Goal: Task Accomplishment & Management: Manage account settings

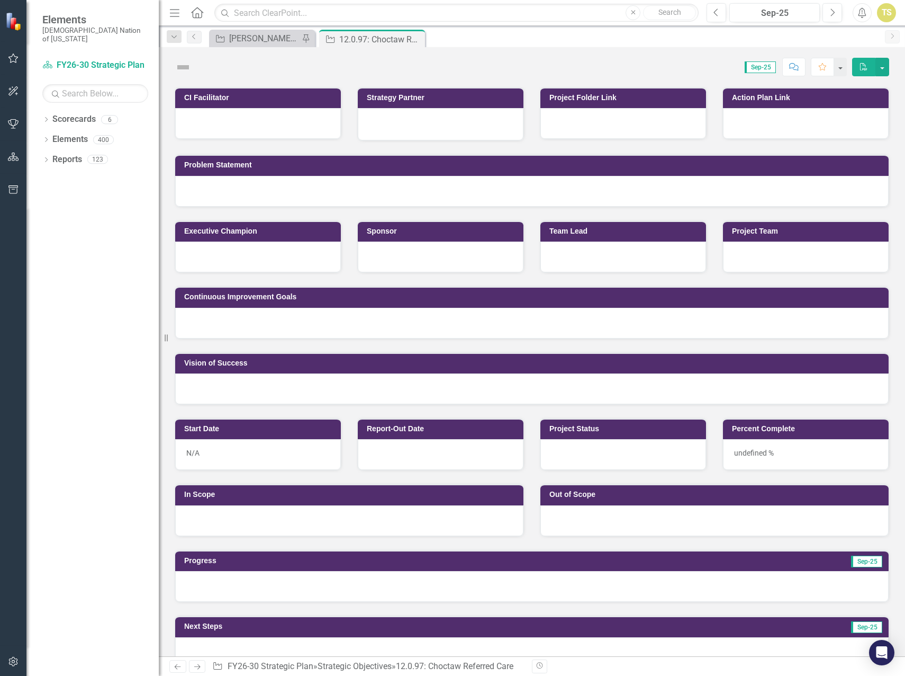
click at [9, 60] on icon "button" at bounding box center [13, 58] width 11 height 8
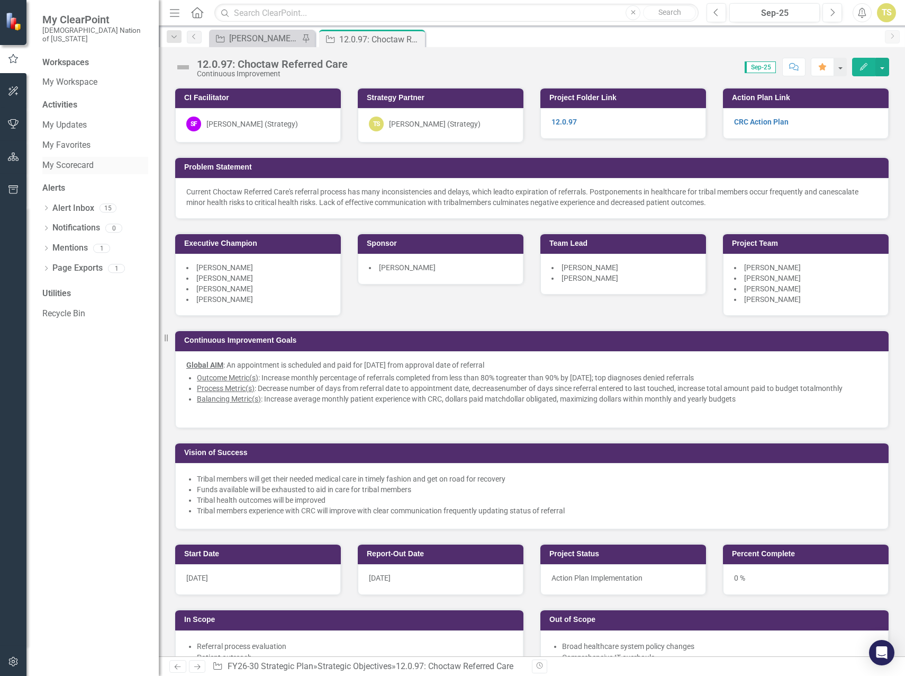
click at [59, 159] on link "My Scorecard" at bounding box center [95, 165] width 106 height 12
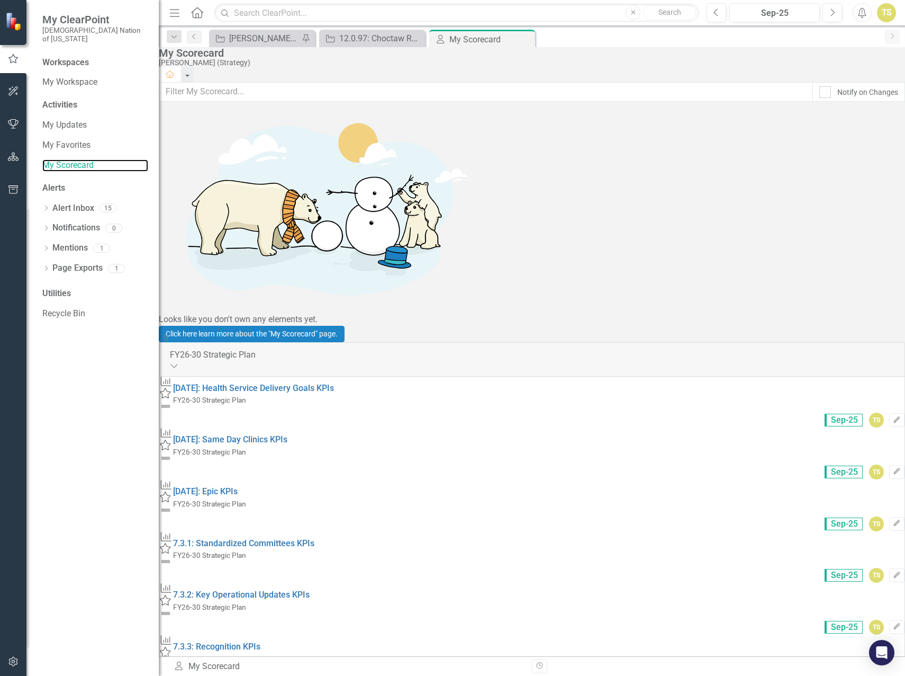
scroll to position [265, 0]
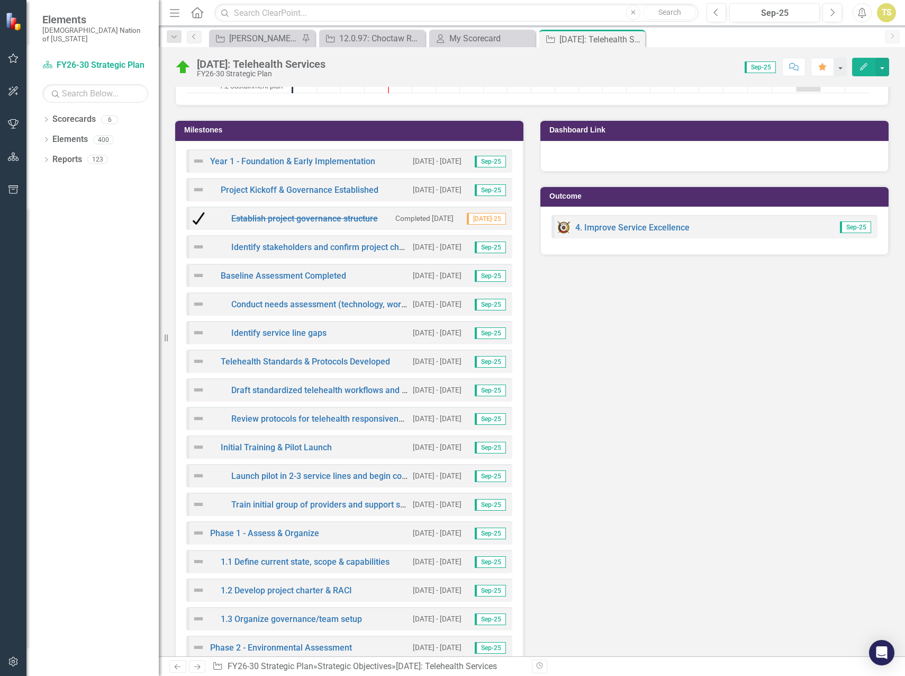
scroll to position [2126, 0]
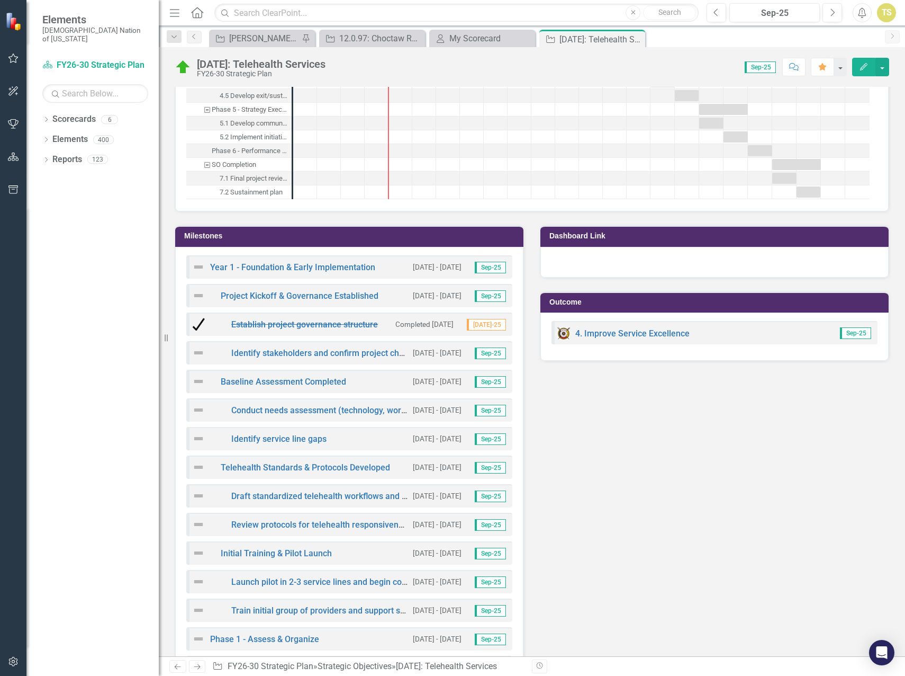
click at [196, 359] on img at bounding box center [198, 352] width 13 height 13
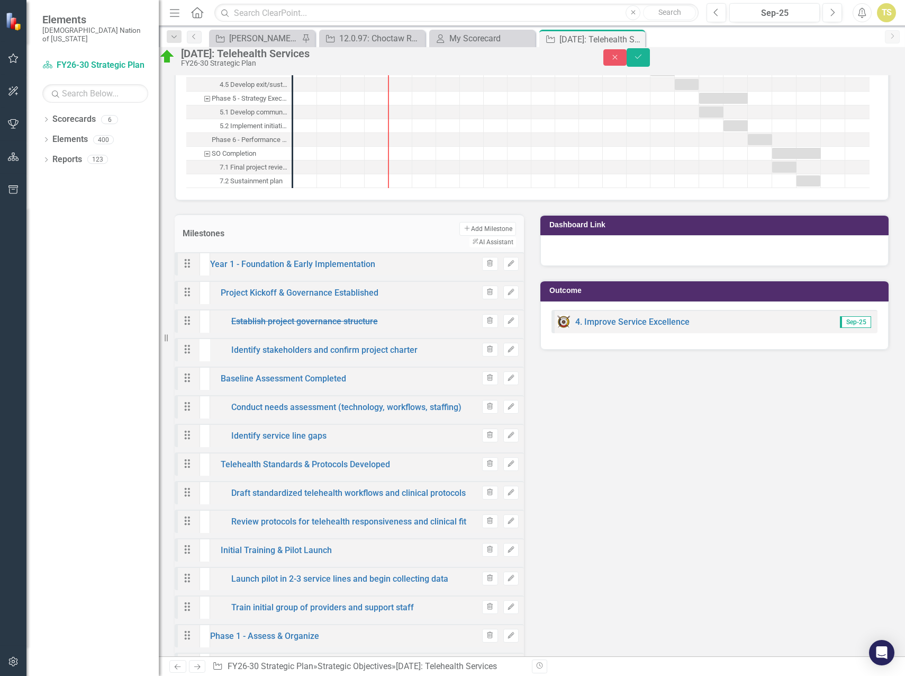
click at [210, 357] on div "Not Defined" at bounding box center [205, 345] width 11 height 24
click at [507, 353] on icon "Edit" at bounding box center [511, 349] width 8 height 6
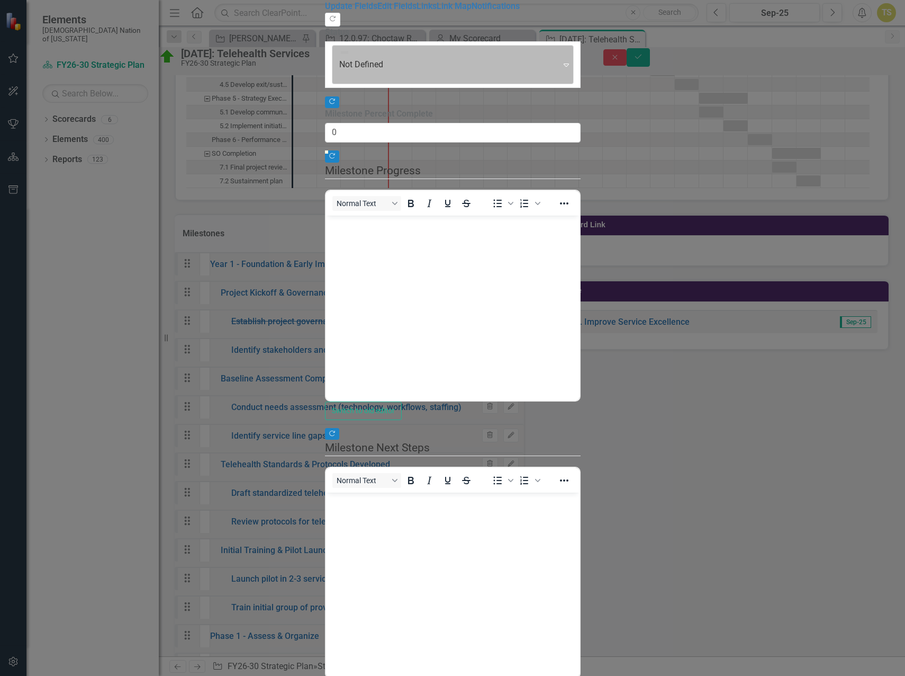
scroll to position [0, 0]
click at [338, 70] on div at bounding box center [416, 76] width 157 height 12
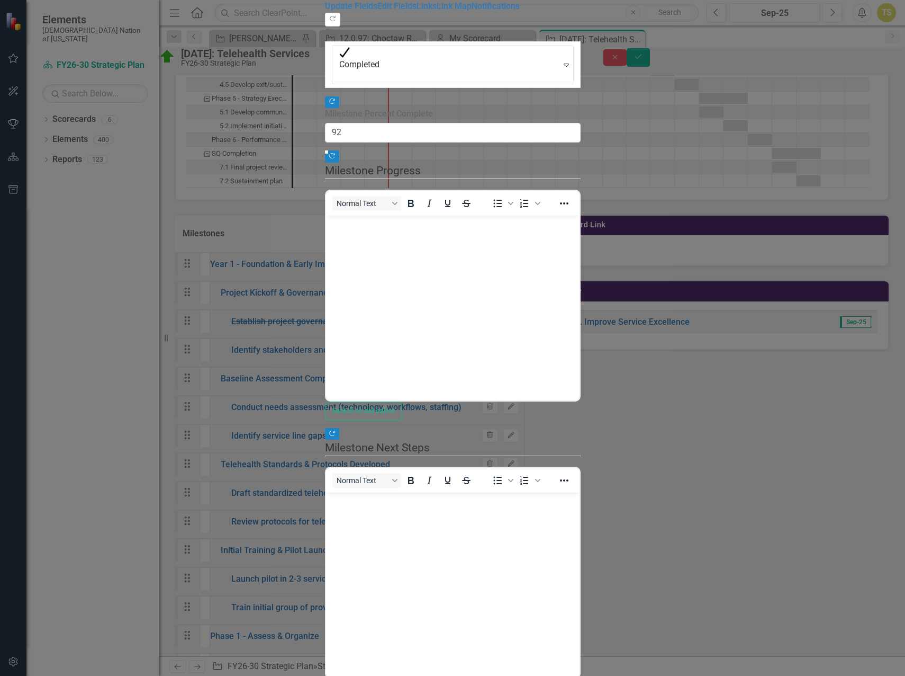
type input "100"
drag, startPoint x: 269, startPoint y: 134, endPoint x: 907, endPoint y: 134, distance: 637.9
click at [905, 134] on html "Elements Choctaw Nation of Oklahoma Scorecard FY26-30 Strategic Plan Search Dro…" at bounding box center [452, 338] width 905 height 676
click at [377, 11] on link "Edit Fields" at bounding box center [396, 6] width 39 height 10
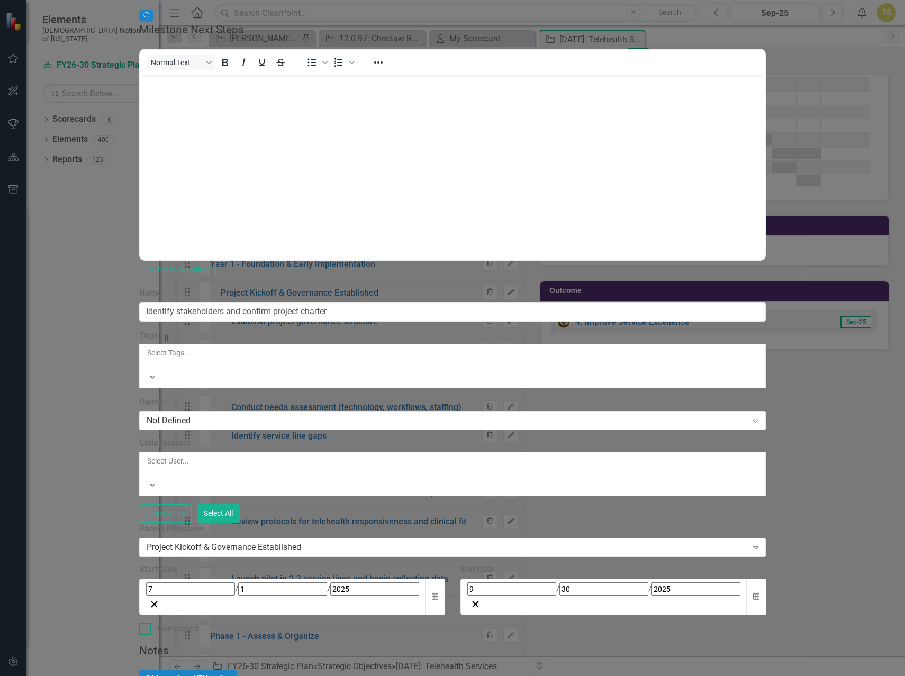
click at [151, 623] on div at bounding box center [145, 629] width 12 height 12
click at [146, 623] on input "Completed" at bounding box center [142, 626] width 7 height 7
checkbox input "true"
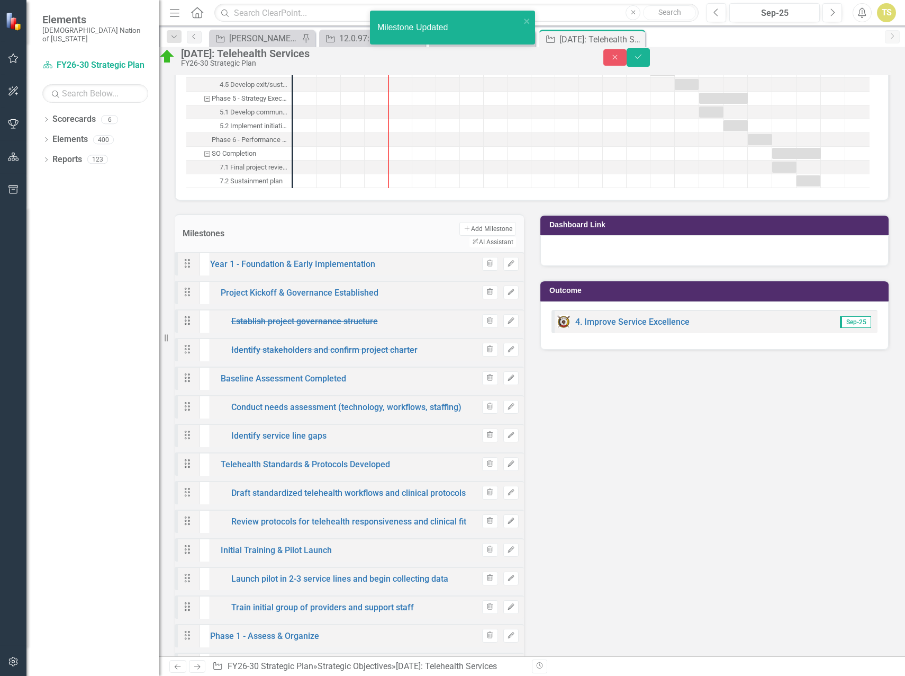
scroll to position [1755, 0]
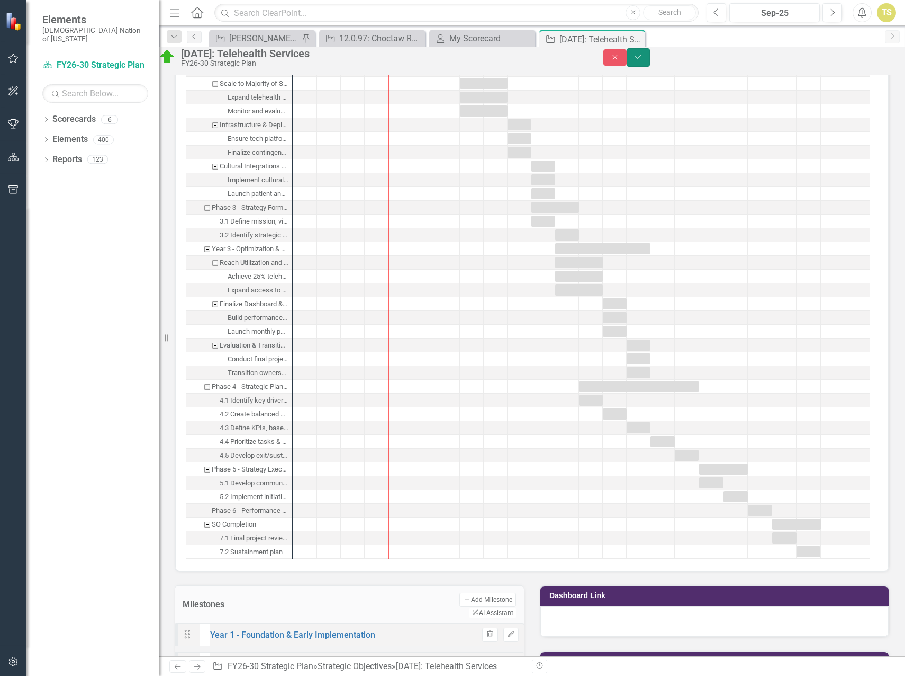
click at [643, 60] on icon "Save" at bounding box center [639, 56] width 10 height 7
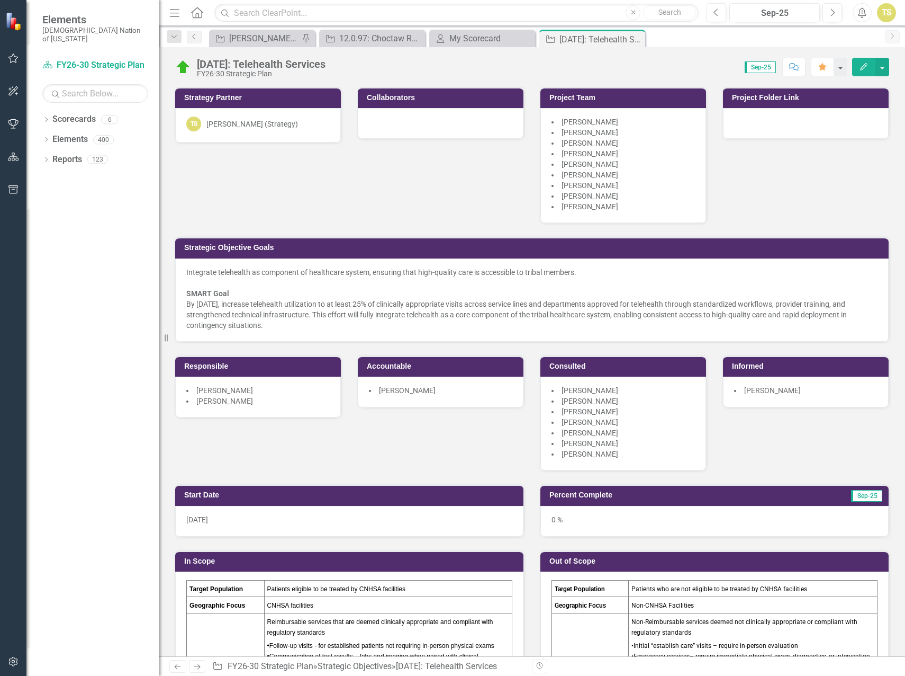
click at [128, 303] on div "Dropdown Scorecards 6 FY26-30 Strategic Plan Continuous Improvement FY26-30 Ope…" at bounding box center [92, 393] width 132 height 565
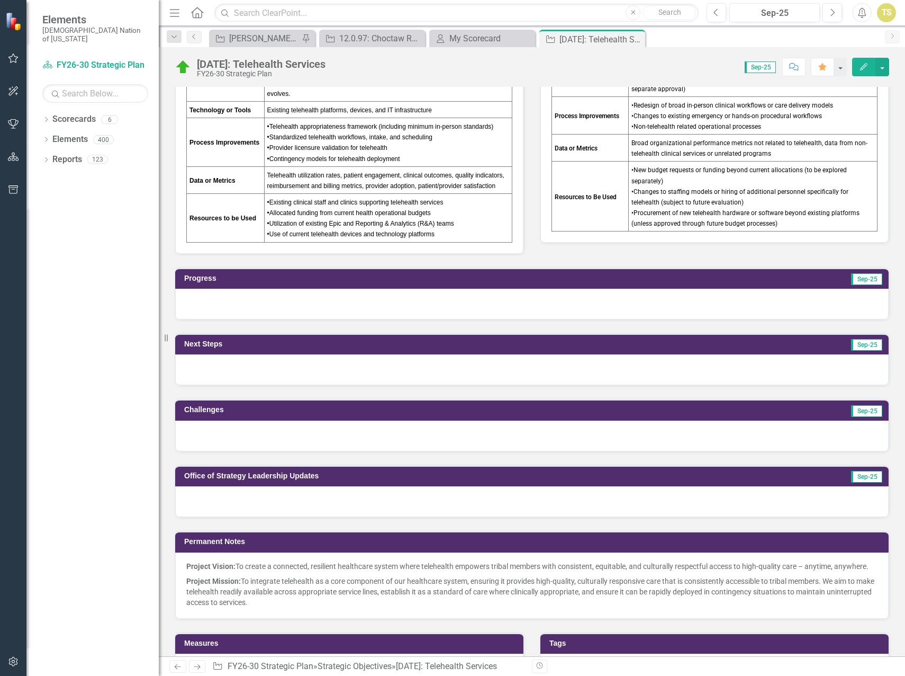
scroll to position [741, 0]
